Goal: Information Seeking & Learning: Learn about a topic

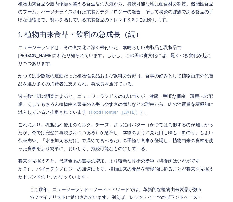
scroll to position [314, 0]
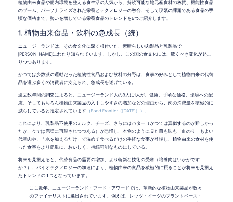
click at [62, 71] on font "かつては少数派の運動だった植物性食品および飲料の分野は、食事の好みとして植物由来の代替品を選ぶ多くの消費者に支えられ、急成長を遂げている。" at bounding box center [115, 78] width 195 height 14
click at [183, 71] on font "かつては少数派の運動だった植物性食品および飲料の分野は、食事の好みとして植物由来の代替品を選ぶ多くの消費者に支えられ、急成長を遂げている。" at bounding box center [115, 78] width 195 height 14
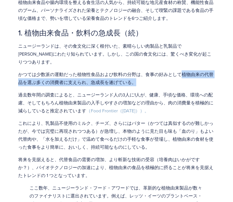
drag, startPoint x: 183, startPoint y: 66, endPoint x: 183, endPoint y: 73, distance: 7.7
click at [183, 73] on p "かつては少数派の運動だった植物性食品および飲料の分野は、食事の好みとして植物由来の代替品を選ぶ多くの消費者に支えられ、急成長を遂げている。" at bounding box center [116, 78] width 196 height 16
copy font "植物由来の代替品を選ぶ多くの消費者に支えられ、急成長を遂げている。"
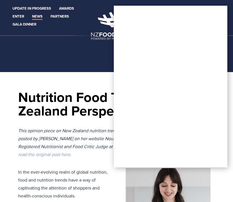
scroll to position [0, 0]
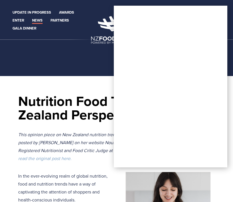
drag, startPoint x: 82, startPoint y: 72, endPoint x: 78, endPoint y: 81, distance: 9.8
click at [82, 72] on section at bounding box center [116, 38] width 233 height 76
click at [79, 95] on h1 "Nutrition Food Trends: A New Zealand Perspective" at bounding box center [116, 107] width 196 height 27
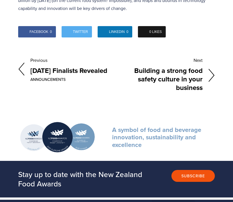
scroll to position [1705, 0]
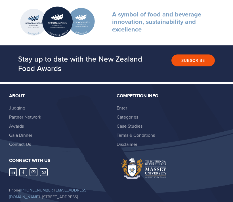
drag, startPoint x: 71, startPoint y: 184, endPoint x: 23, endPoint y: 184, distance: 47.6
copy p "New Zealand Food Awards"
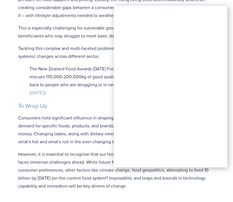
scroll to position [1413, 0]
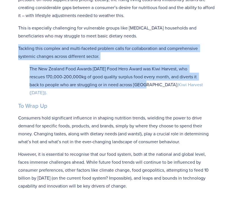
drag, startPoint x: 124, startPoint y: 26, endPoint x: 136, endPoint y: 71, distance: 46.6
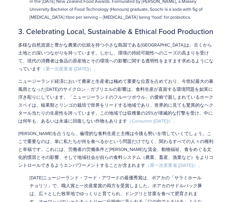
click at [123, 33] on h2 "3. Celebrating Local, Sustainable & Ethical Food Production" at bounding box center [116, 31] width 196 height 9
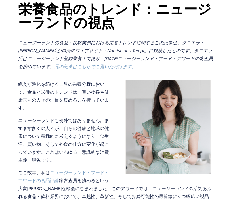
scroll to position [92, 0]
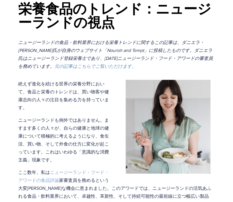
click at [94, 64] on font "元の記事はこちらでご覧いただけます。" at bounding box center [95, 66] width 82 height 6
